Goal: Transaction & Acquisition: Purchase product/service

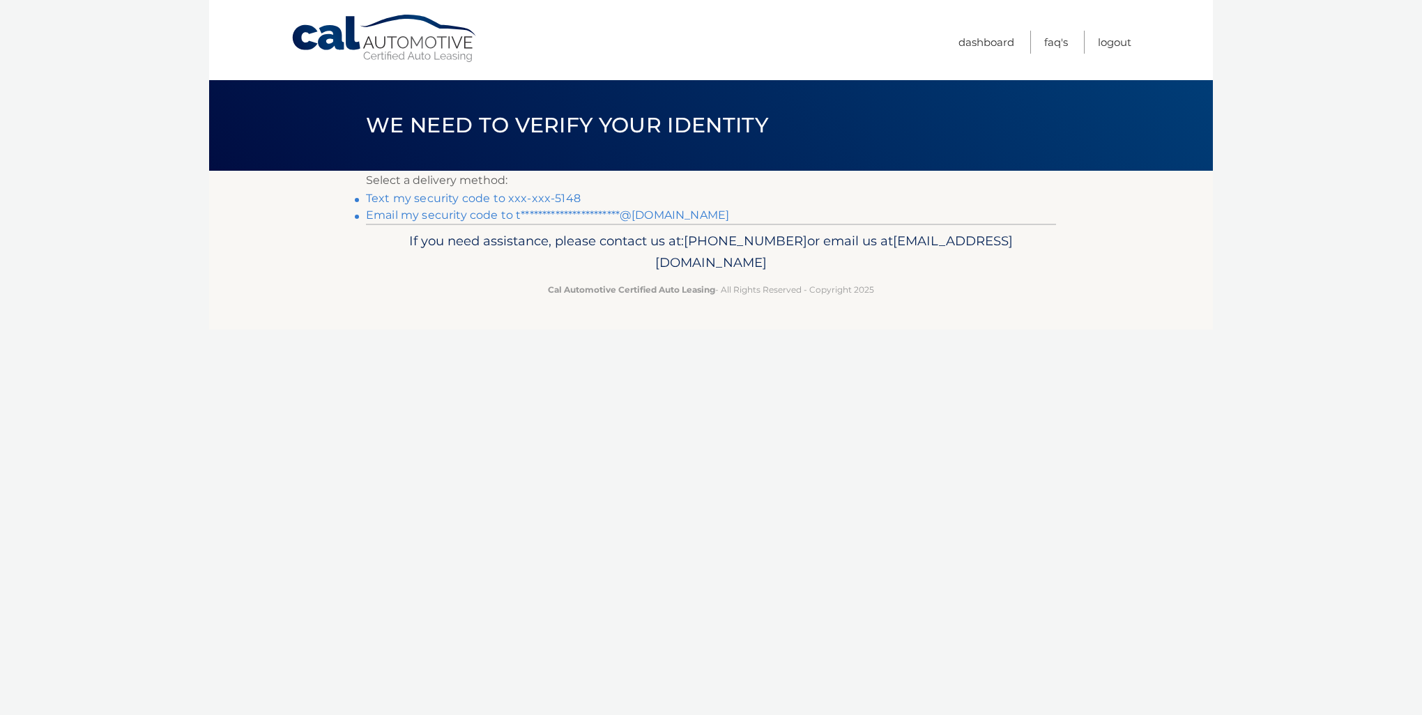
click at [498, 199] on link "Text my security code to xxx-xxx-5148" at bounding box center [473, 198] width 215 height 13
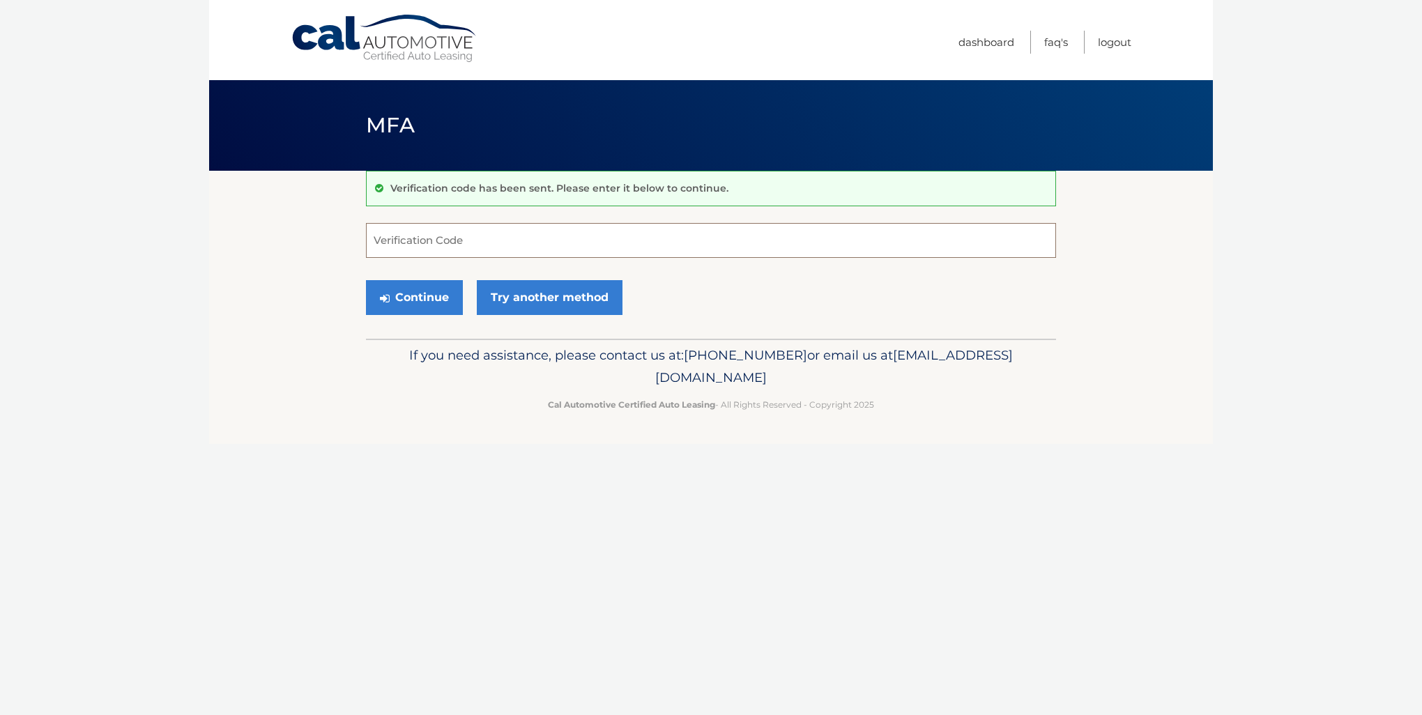
click at [475, 236] on input "Verification Code" at bounding box center [711, 240] width 690 height 35
type input "060685"
click at [440, 297] on button "Continue" at bounding box center [414, 297] width 97 height 35
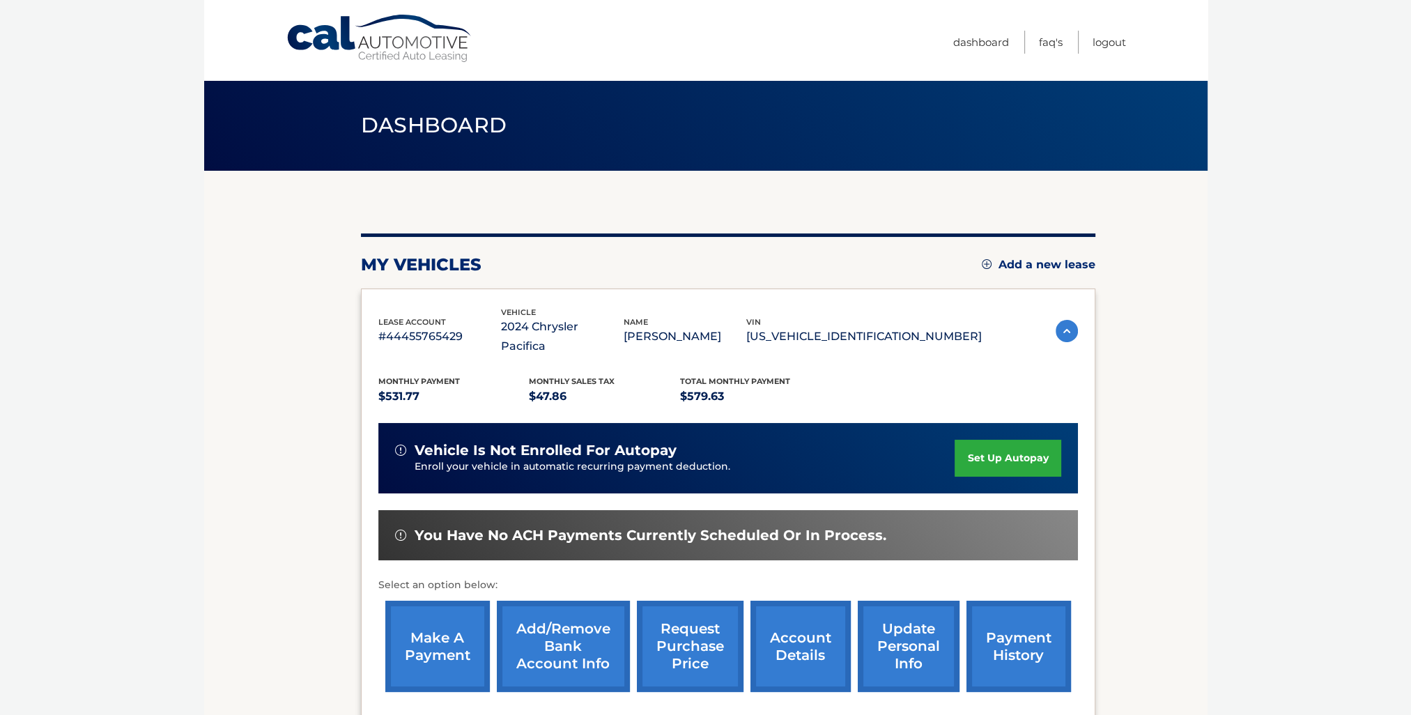
click at [424, 620] on link "make a payment" at bounding box center [437, 646] width 105 height 91
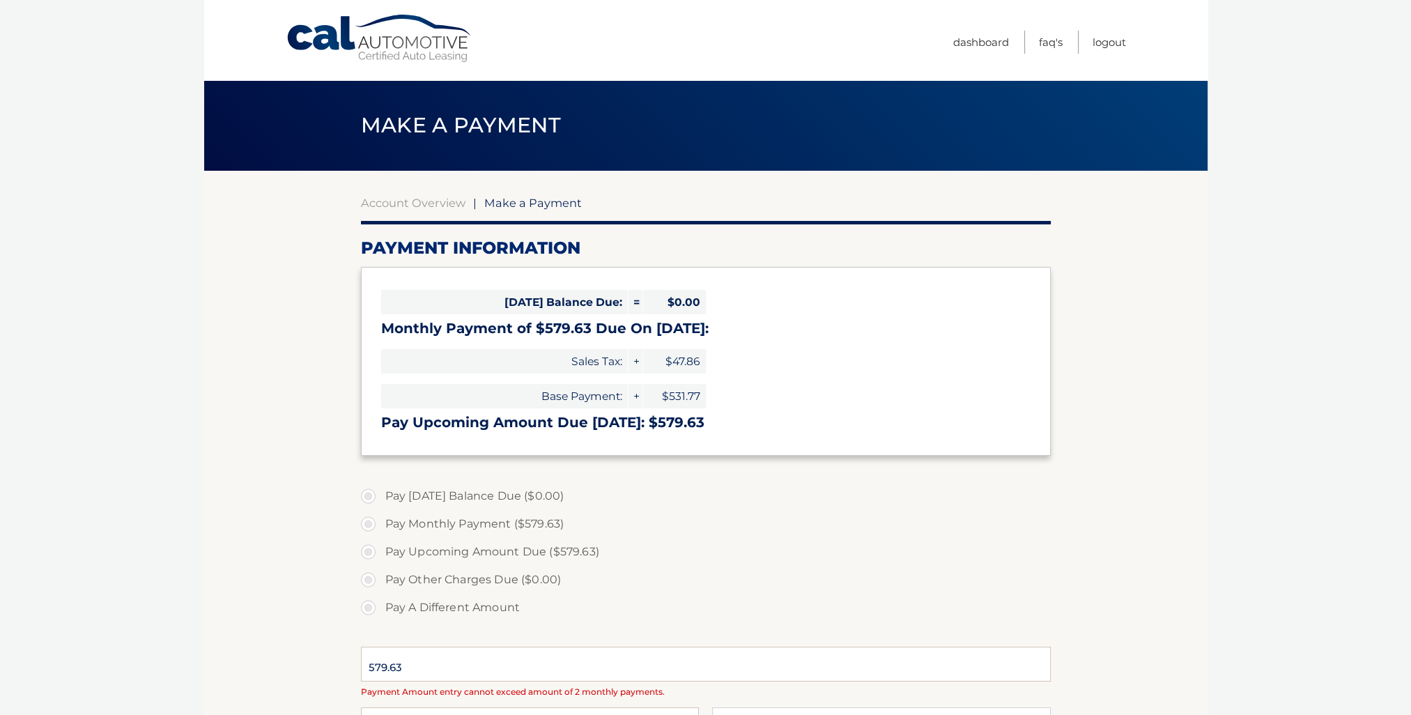
select select "NzEyMWY1ZTktYzk5ZS00MTQ0LWEwZTEtMDIwZTFjNmEyZTkw"
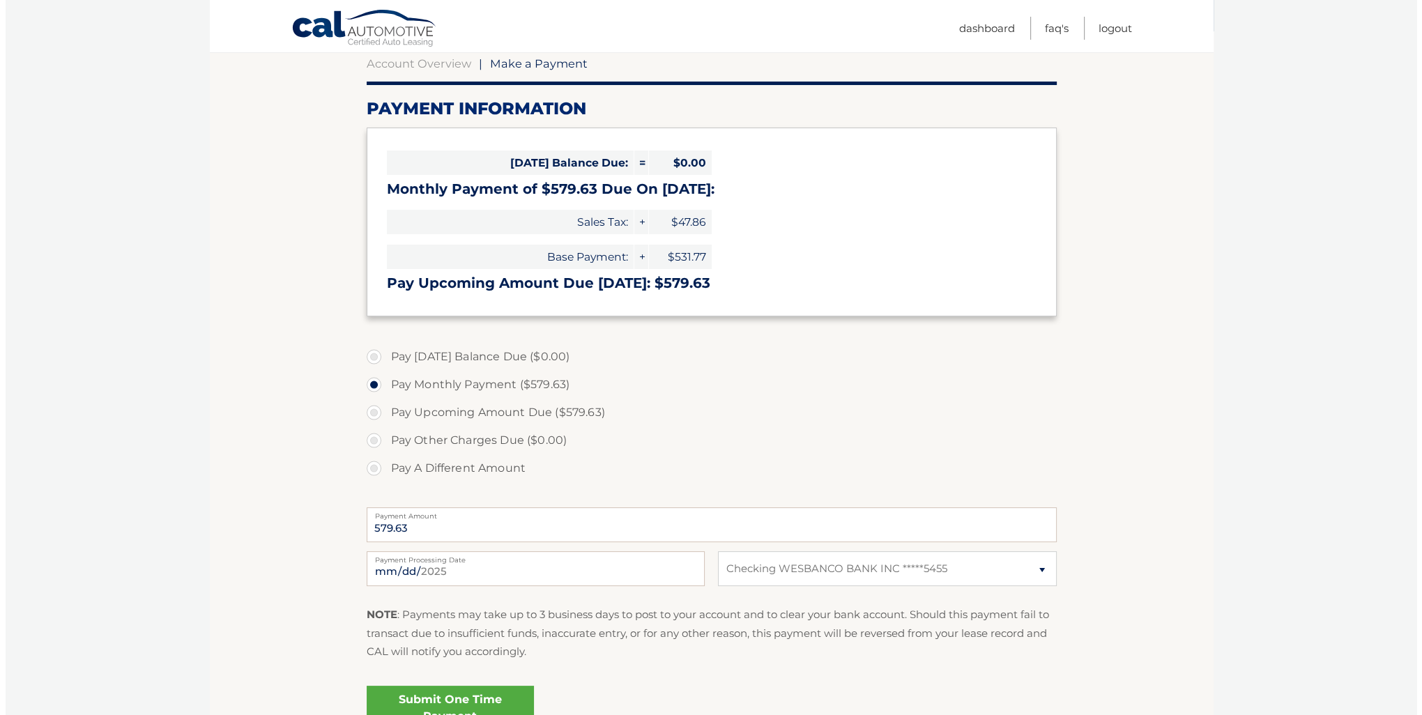
scroll to position [209, 0]
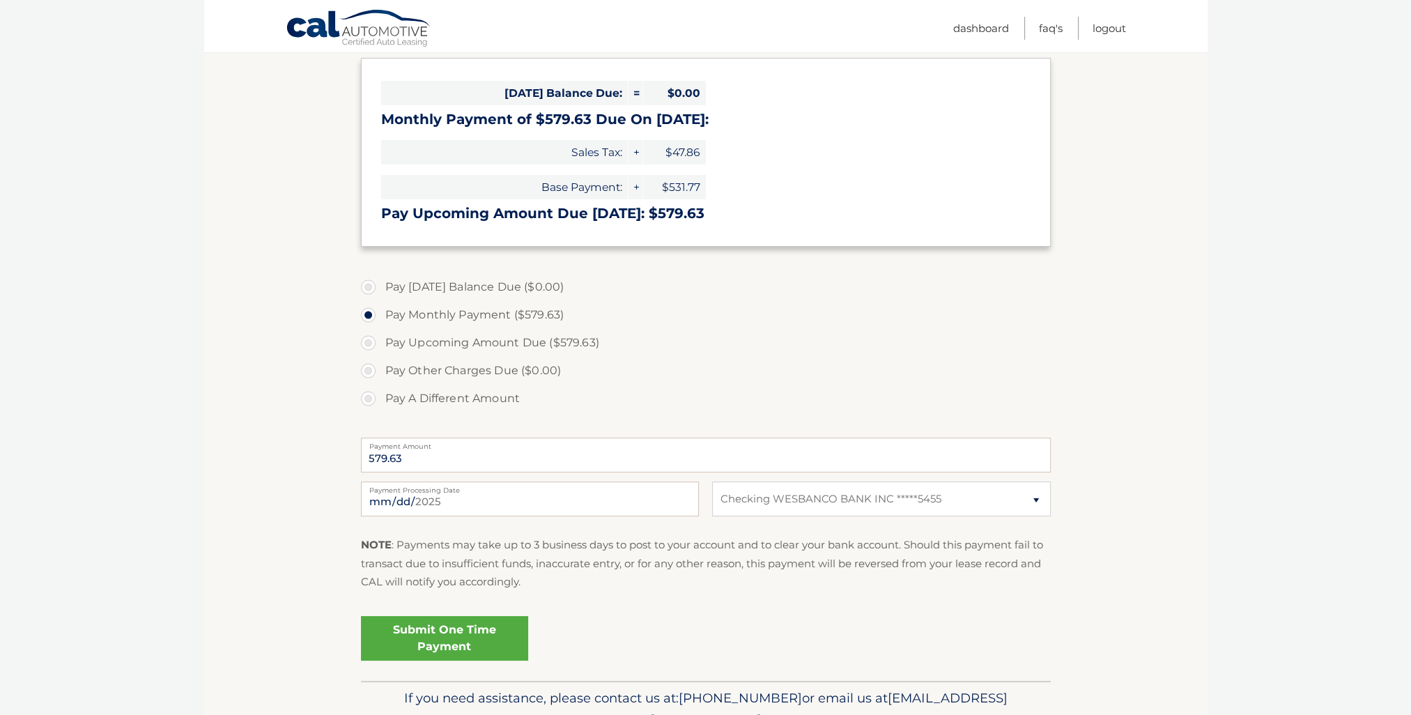
click at [404, 631] on link "Submit One Time Payment" at bounding box center [444, 638] width 167 height 45
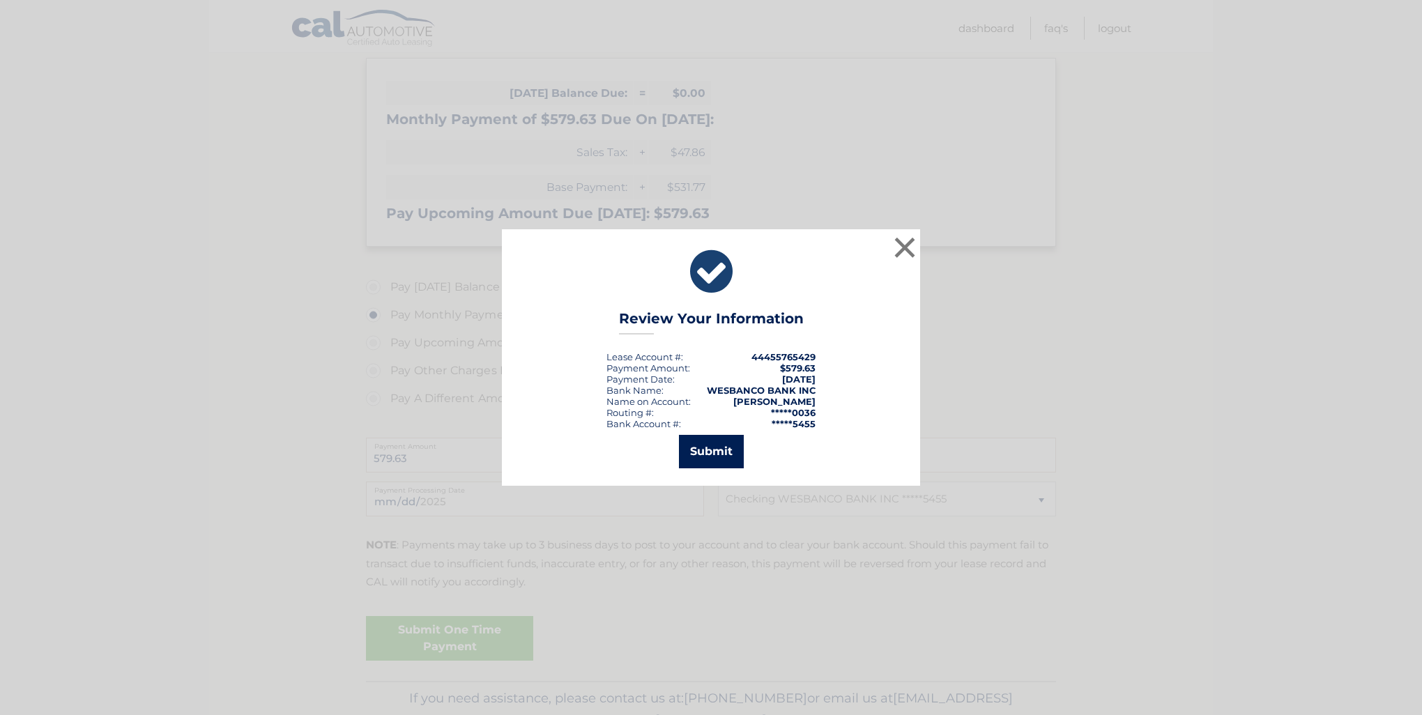
click at [719, 448] on button "Submit" at bounding box center [711, 451] width 65 height 33
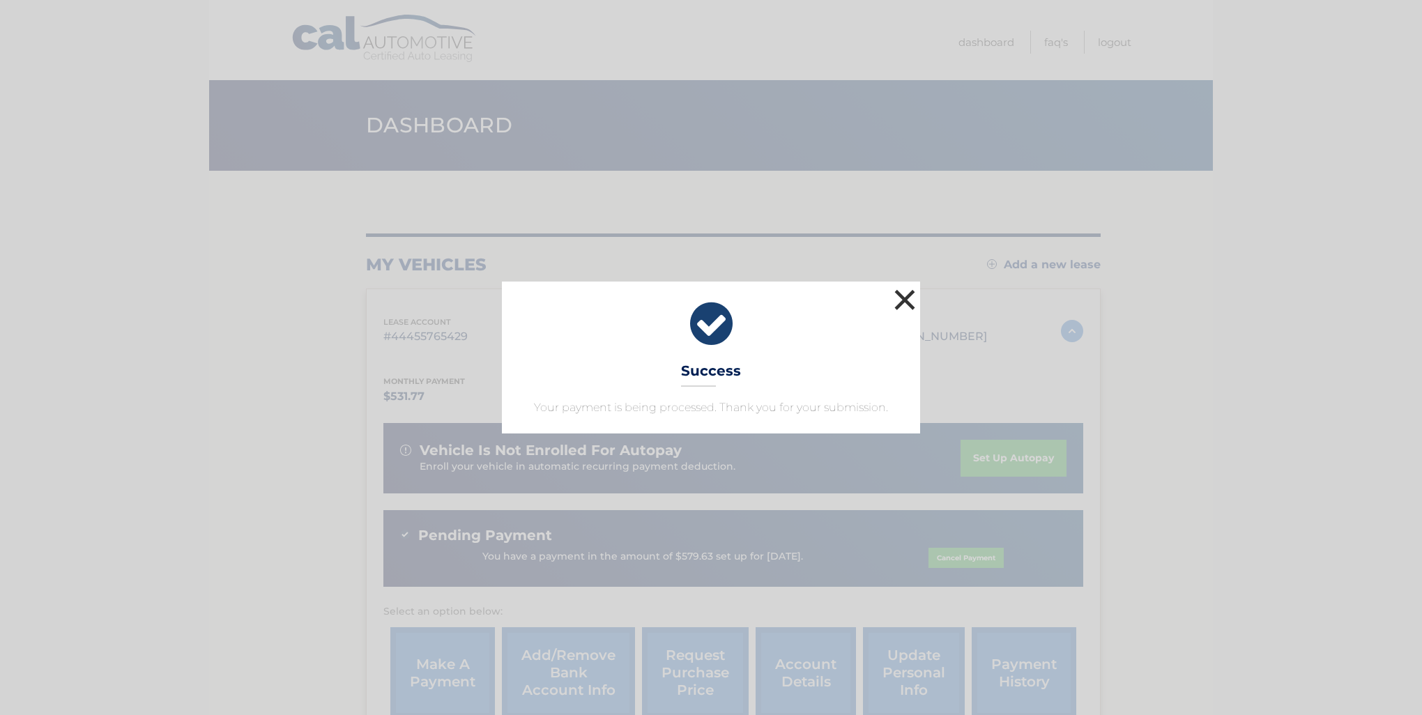
click at [903, 297] on button "×" at bounding box center [905, 300] width 28 height 28
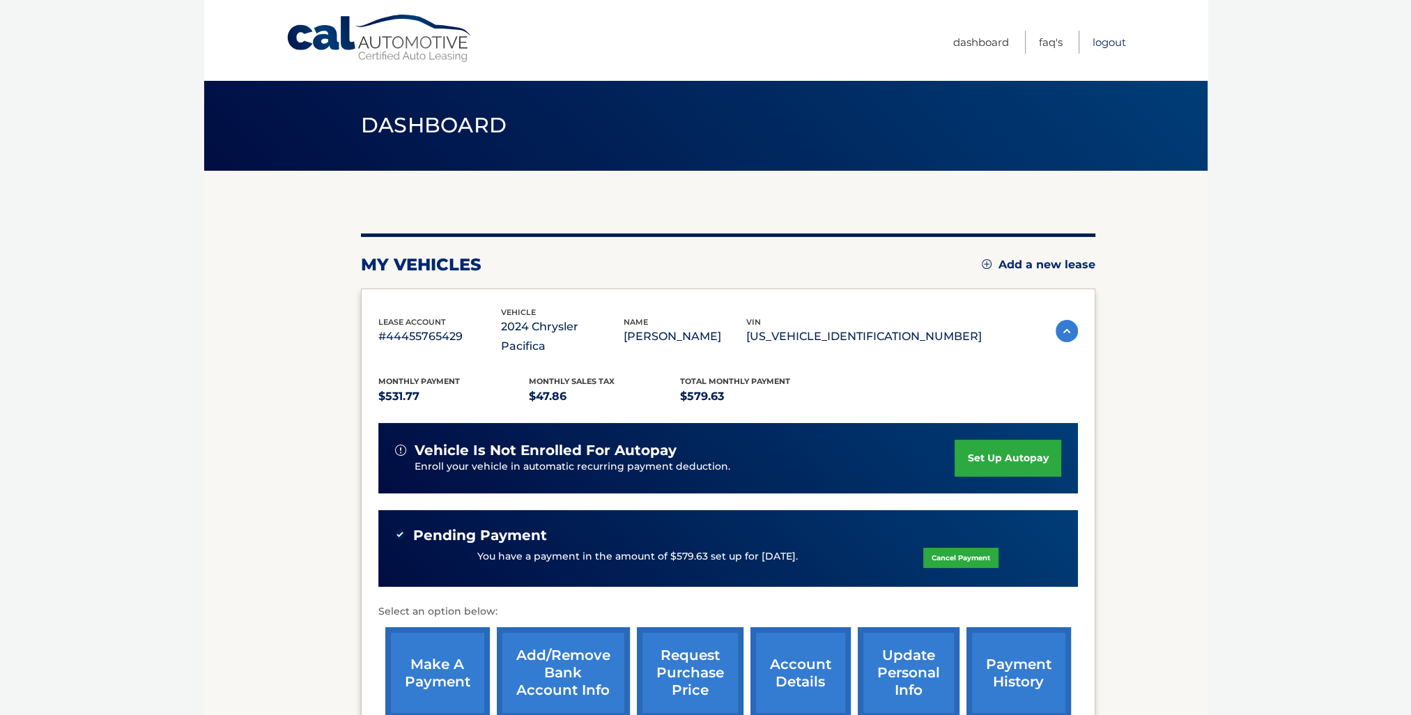
click at [1106, 41] on link "Logout" at bounding box center [1109, 42] width 33 height 23
